Goal: Task Accomplishment & Management: Use online tool/utility

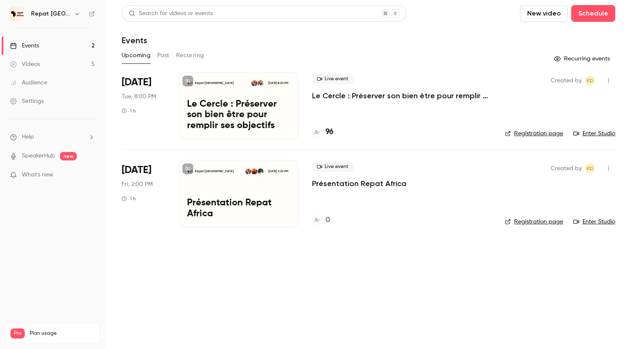
click at [375, 97] on p "Le Cercle : Préserver son bien être pour remplir ses objectifs" at bounding box center [402, 96] width 180 height 10
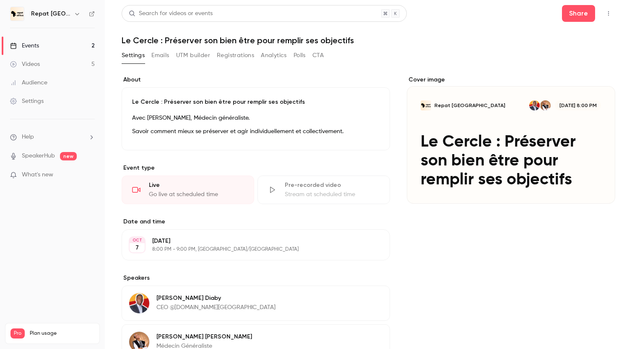
click at [608, 15] on icon "button" at bounding box center [609, 13] width 7 height 6
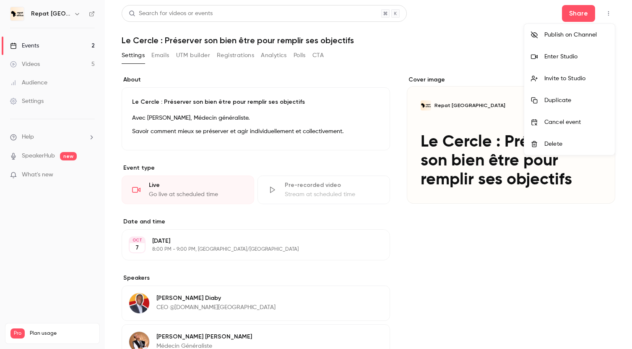
click at [572, 54] on div "Enter Studio" at bounding box center [577, 56] width 64 height 8
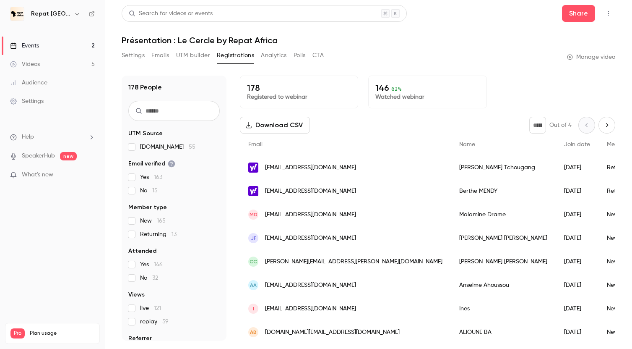
click at [41, 46] on link "Events 2" at bounding box center [52, 46] width 105 height 18
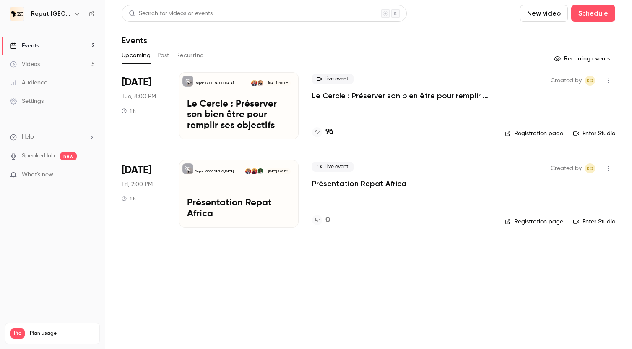
click at [609, 79] on icon "button" at bounding box center [609, 80] width 1 height 5
click at [569, 123] on div "Invite to Studio" at bounding box center [577, 124] width 64 height 8
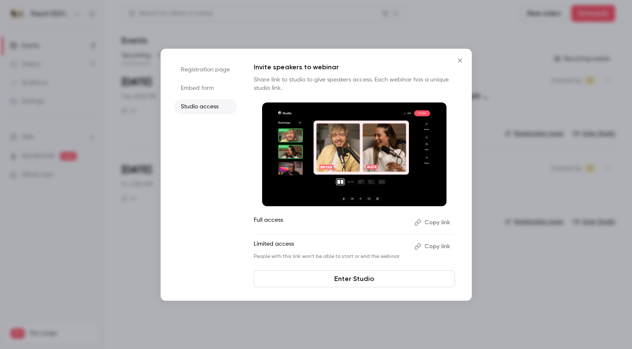
click at [443, 246] on button "Copy link" at bounding box center [433, 246] width 44 height 13
click at [460, 59] on icon "Close" at bounding box center [460, 60] width 10 height 7
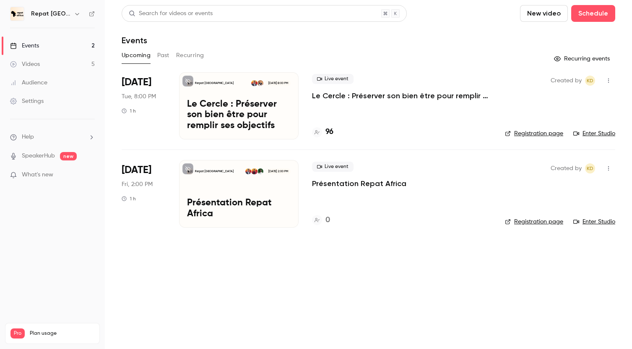
click at [359, 89] on div "Live event Le Cercle : Préserver son bien être pour remplir ses objectifs" at bounding box center [402, 87] width 180 height 27
click at [366, 97] on p "Le Cercle : Préserver son bien être pour remplir ses objectifs" at bounding box center [402, 96] width 180 height 10
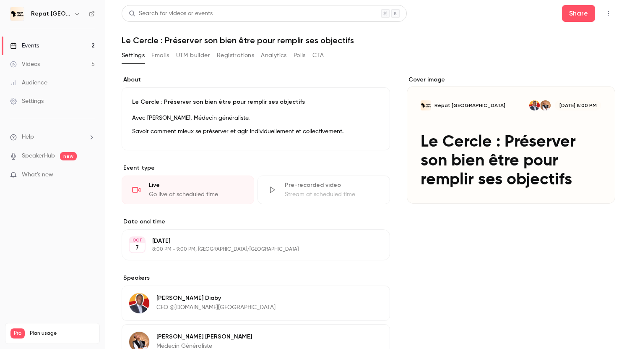
click at [606, 12] on icon "button" at bounding box center [609, 13] width 7 height 6
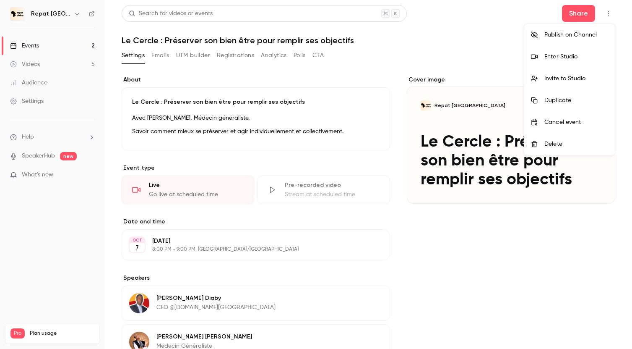
click at [567, 53] on div "Enter Studio" at bounding box center [577, 56] width 64 height 8
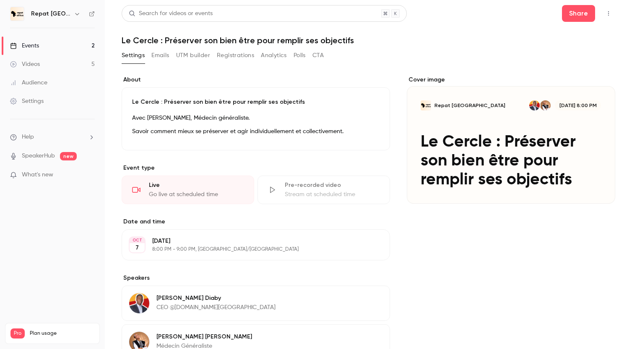
click at [233, 61] on button "Registrations" at bounding box center [235, 55] width 37 height 13
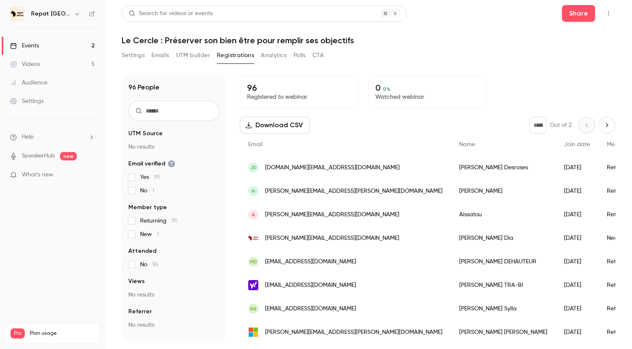
click at [180, 107] on input "text" at bounding box center [173, 111] width 91 height 20
type input "*"
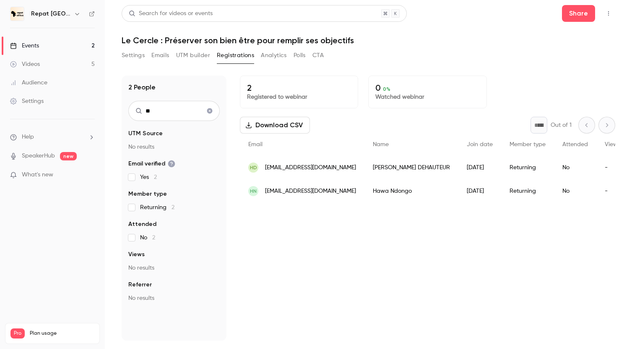
type input "*"
